Goal: Navigation & Orientation: Find specific page/section

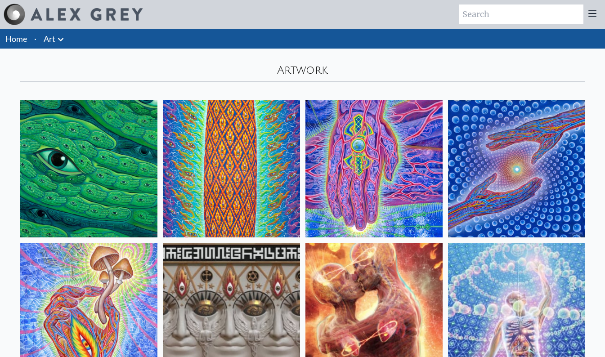
click at [22, 38] on link "Home" at bounding box center [16, 39] width 22 height 10
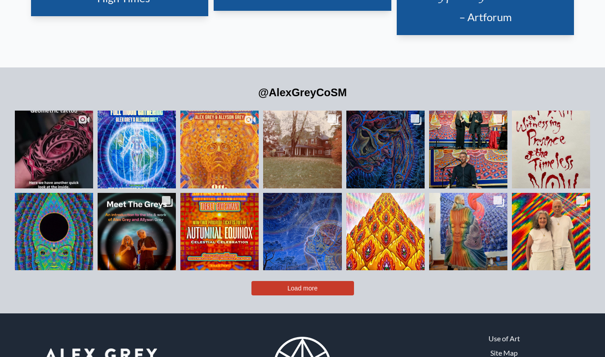
scroll to position [1963, 0]
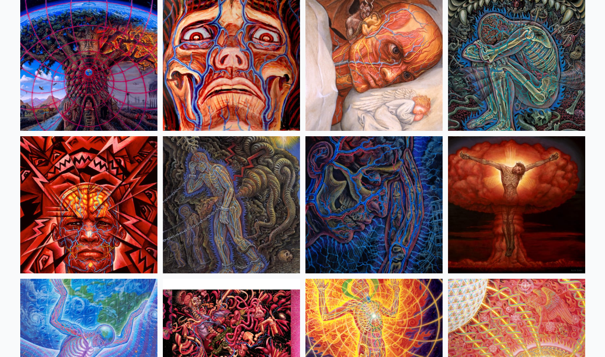
scroll to position [1965, 0]
